Goal: Task Accomplishment & Management: Manage account settings

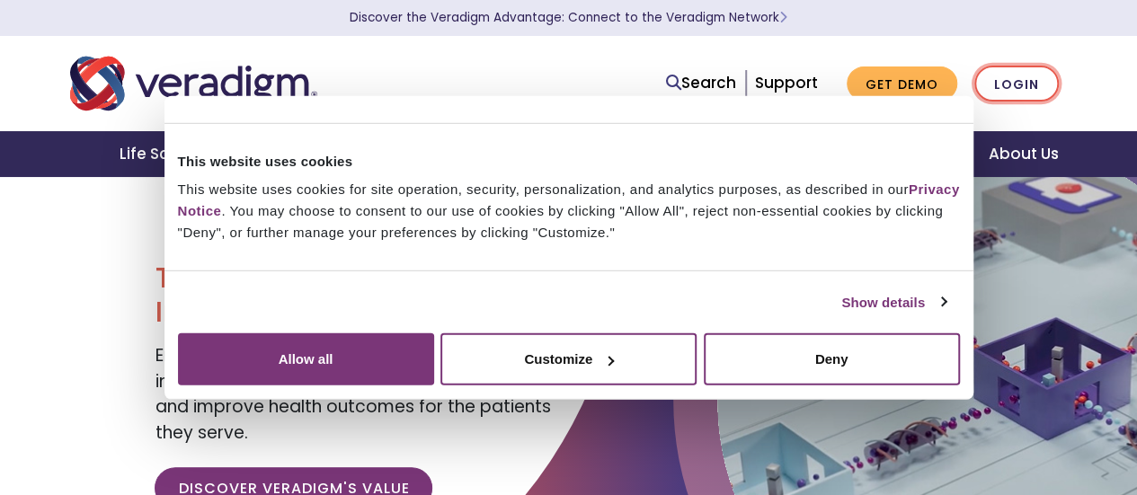
click at [1020, 76] on link "Login" at bounding box center [1016, 84] width 84 height 37
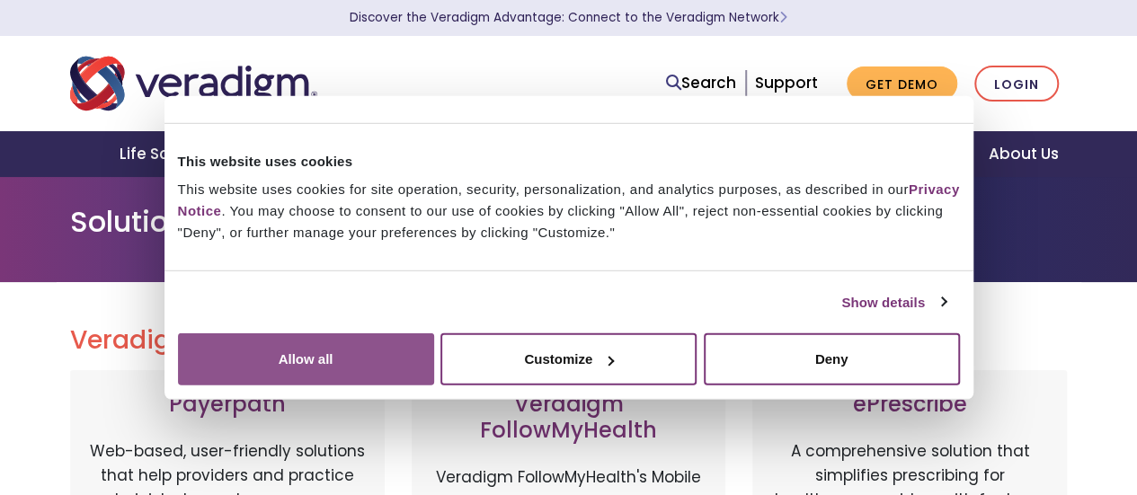
click at [434, 333] on button "Allow all" at bounding box center [306, 359] width 256 height 52
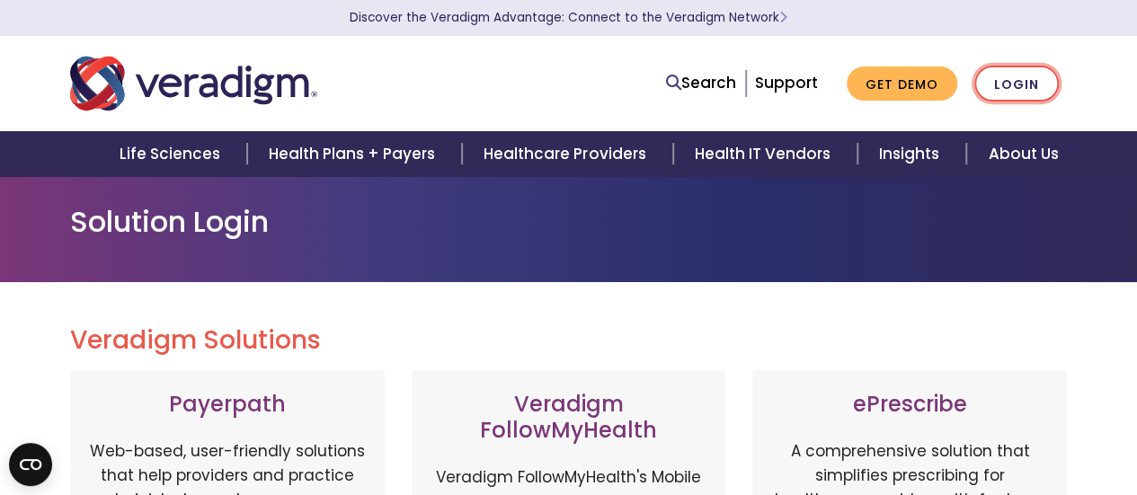
click at [1006, 78] on link "Login" at bounding box center [1016, 84] width 84 height 37
click at [1004, 88] on link "Login" at bounding box center [1016, 84] width 84 height 37
click at [989, 84] on link "Login" at bounding box center [1016, 84] width 84 height 37
